Goal: Navigation & Orientation: Find specific page/section

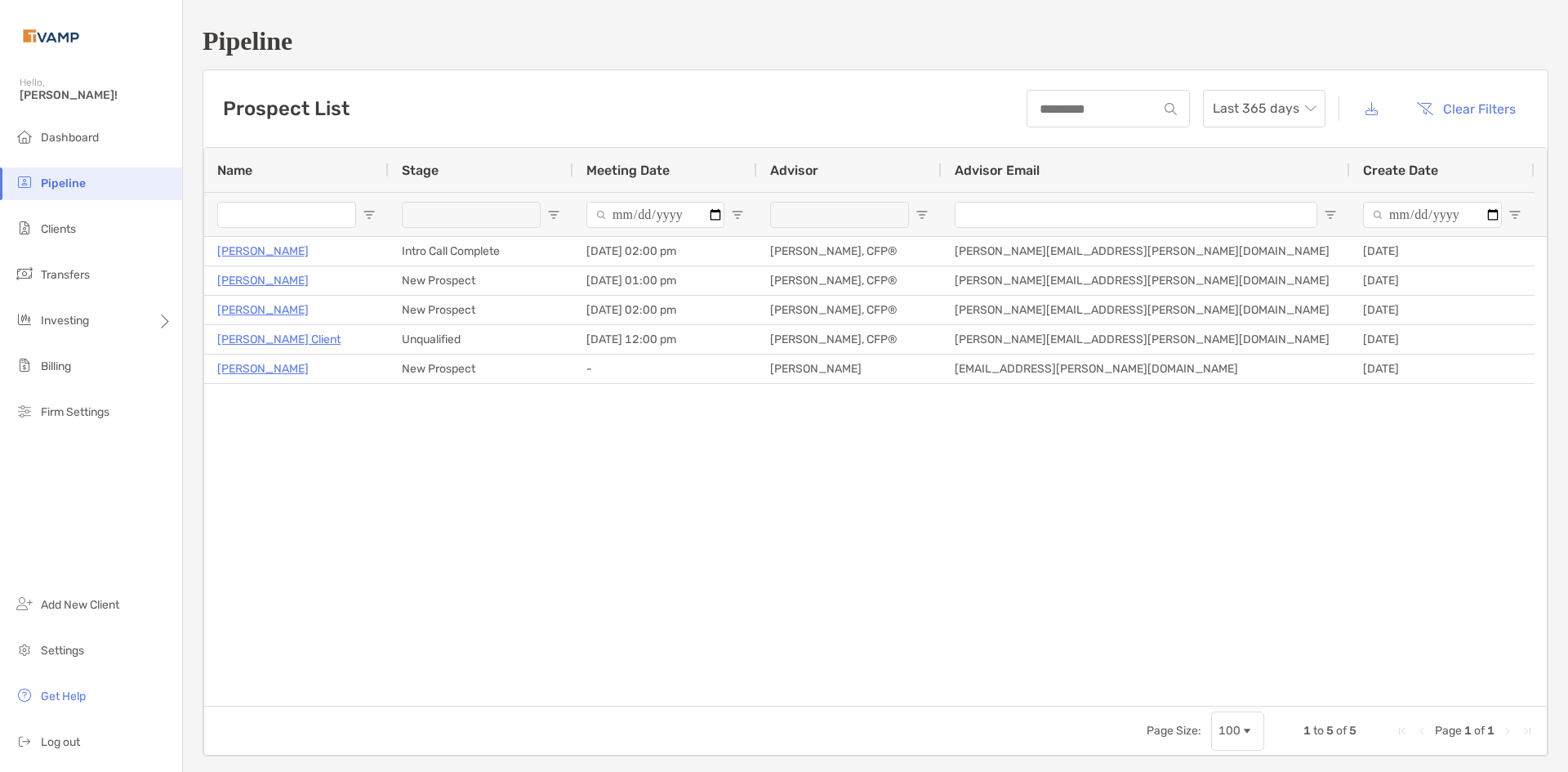
click at [540, 538] on div "Ryan Ahrens Intro Call Complete 09/09/2025 - 02:00 pm Josh Stidham, CFP® Josh.S…" at bounding box center [875, 471] width 1343 height 469
click at [88, 226] on li "Clients" at bounding box center [91, 229] width 182 height 33
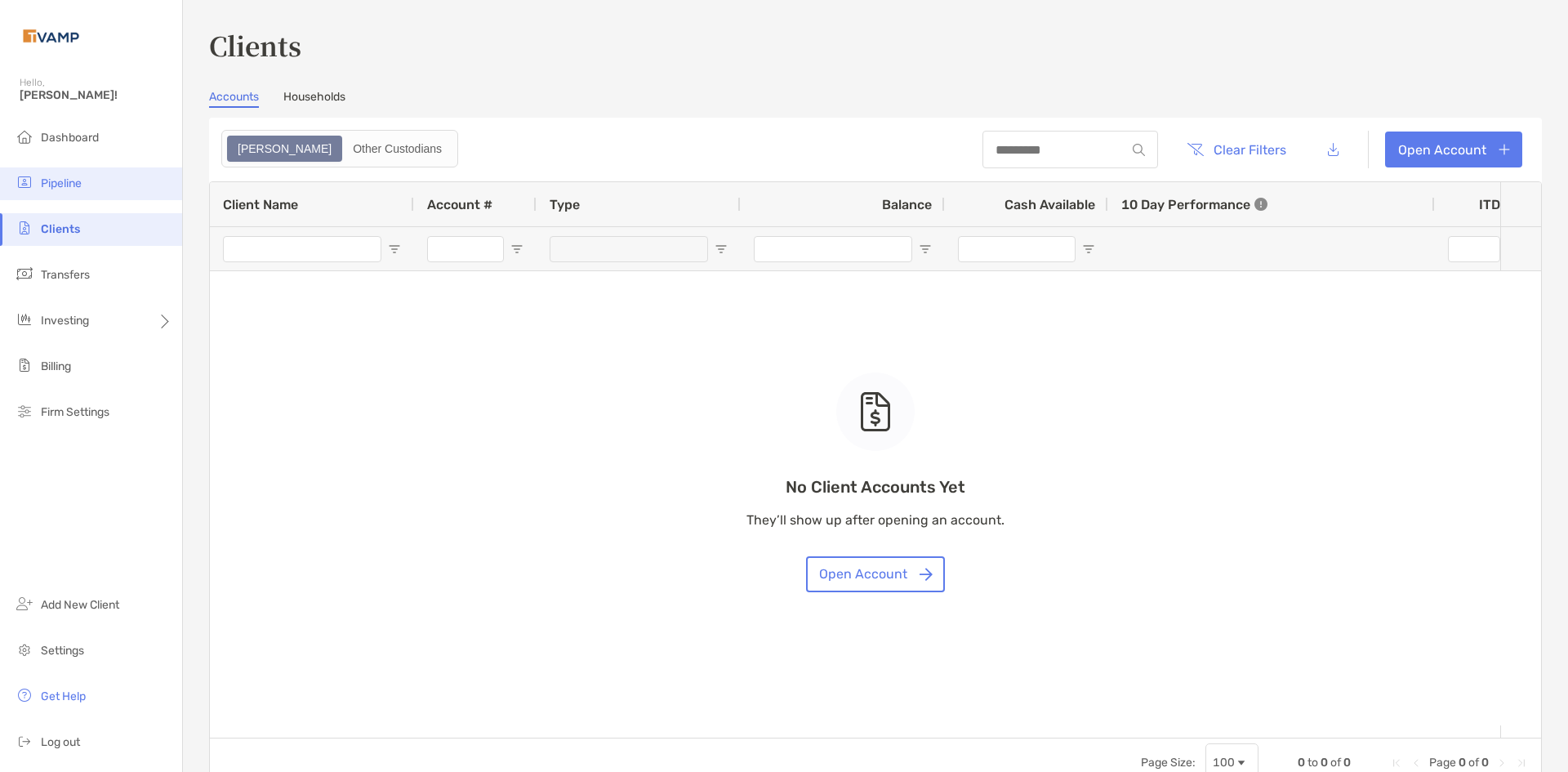
click at [84, 183] on li "Pipeline" at bounding box center [91, 183] width 182 height 33
